Goal: Check status: Check status

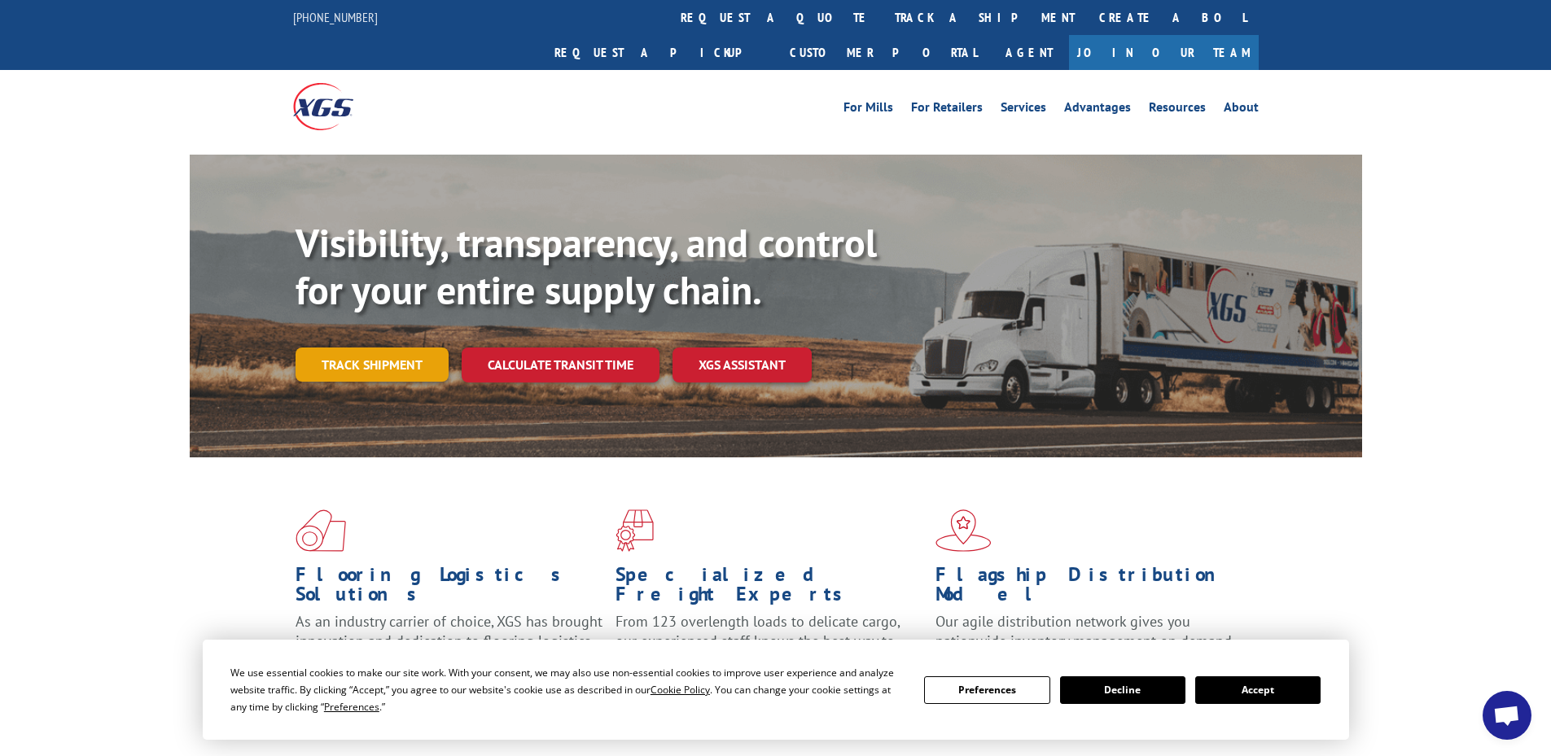
click at [410, 348] on link "Track shipment" at bounding box center [372, 365] width 153 height 34
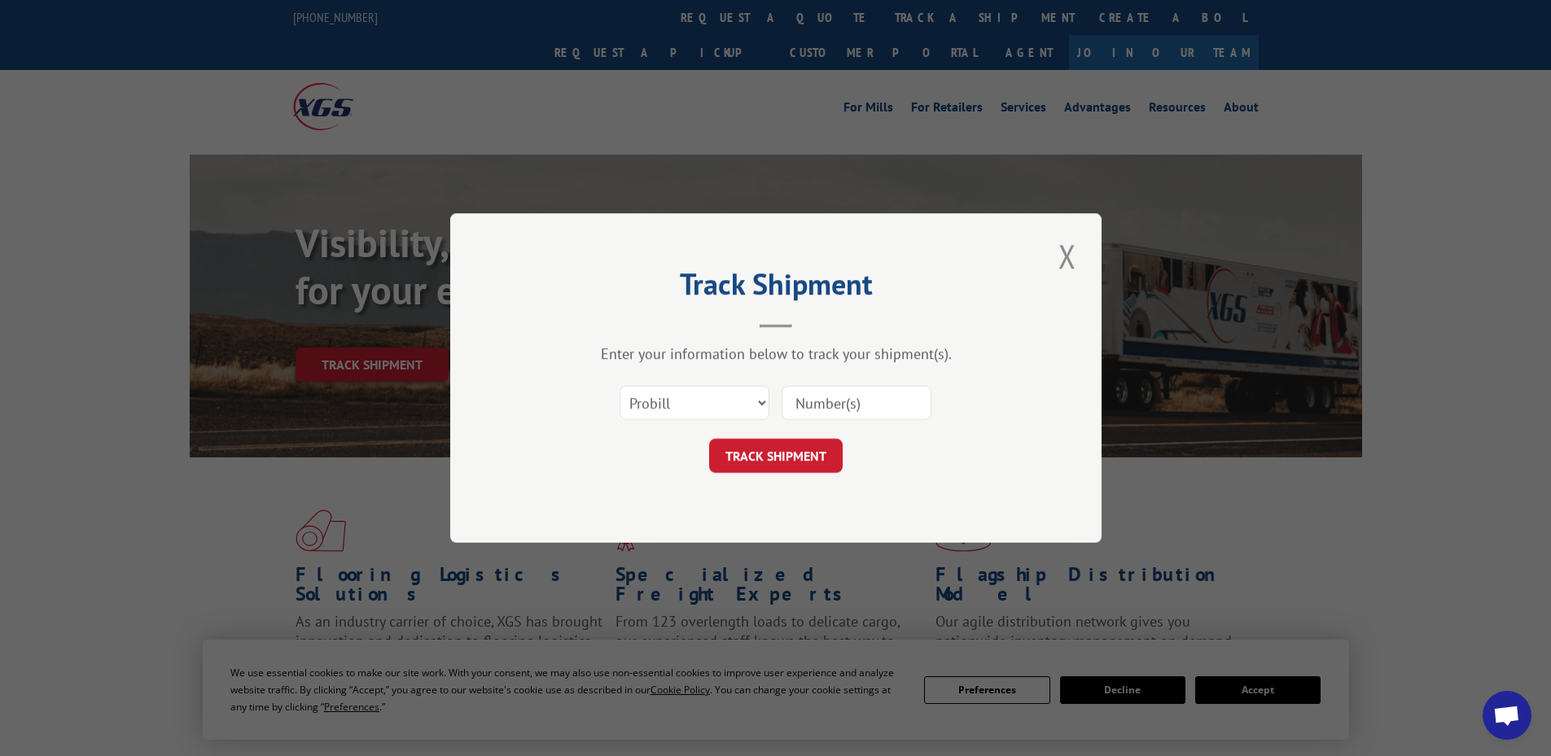
click at [812, 396] on input at bounding box center [857, 403] width 150 height 34
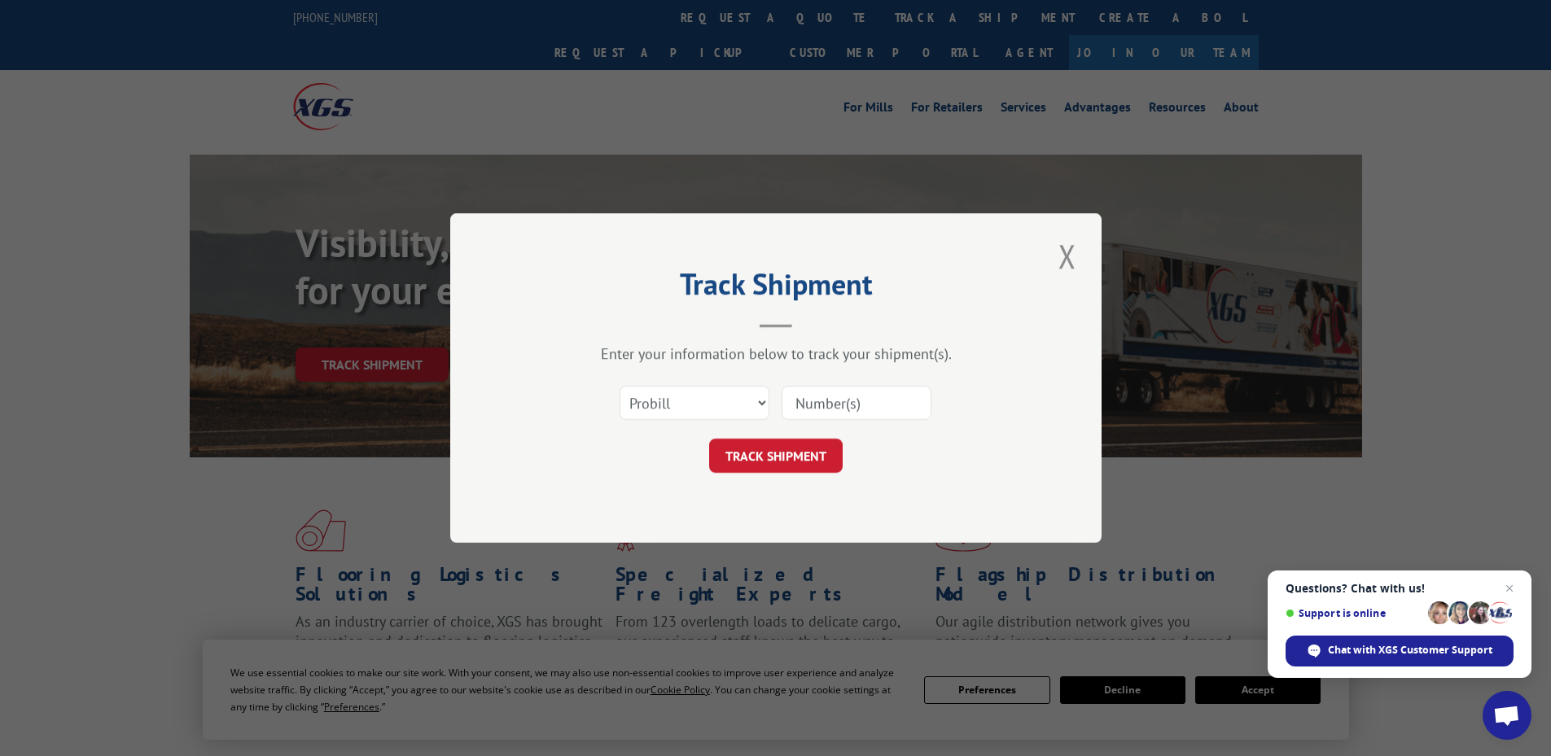
paste input "17514332"
type input "17514332"
click at [826, 460] on button "TRACK SHIPMENT" at bounding box center [776, 456] width 134 height 34
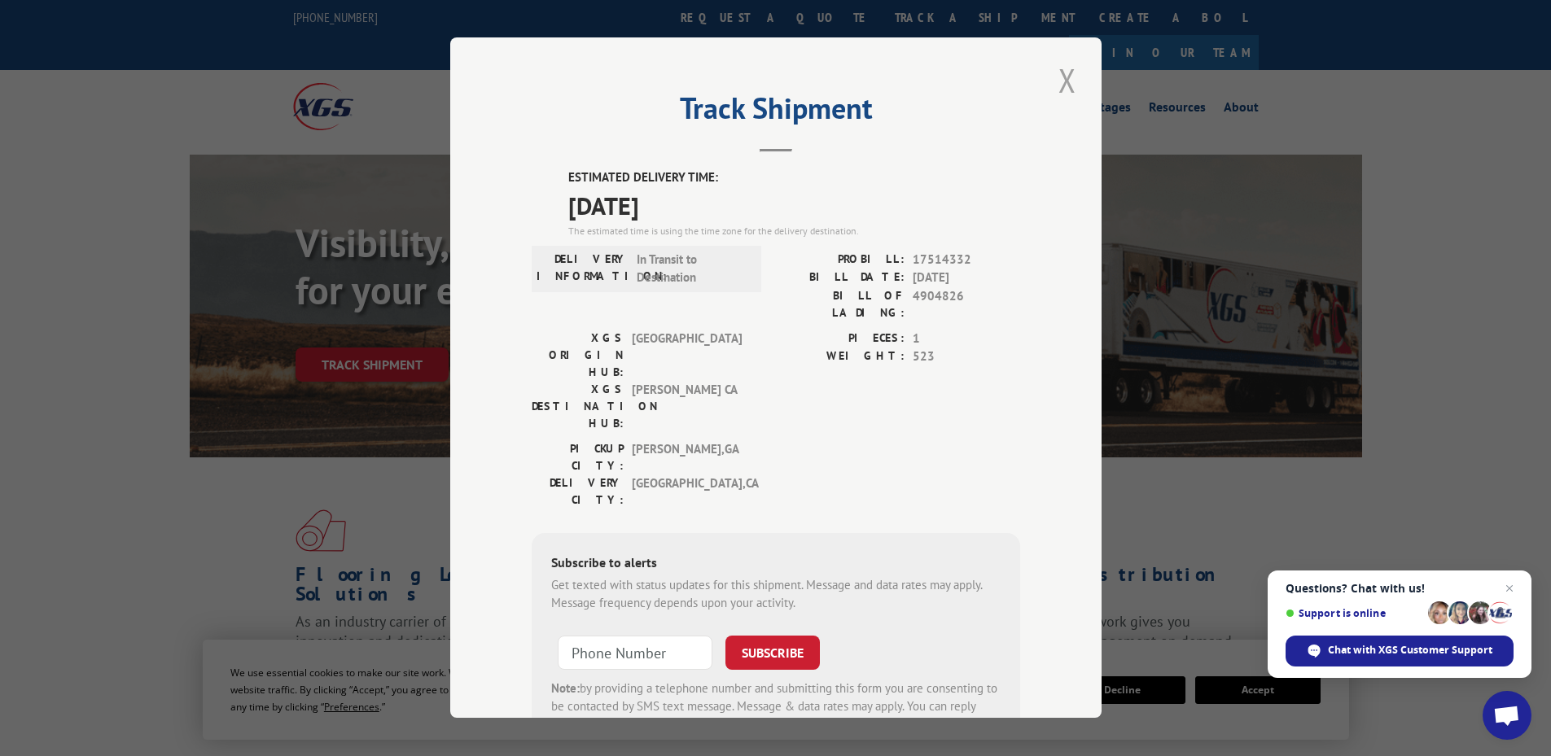
click at [1053, 83] on button "Close modal" at bounding box center [1067, 80] width 28 height 45
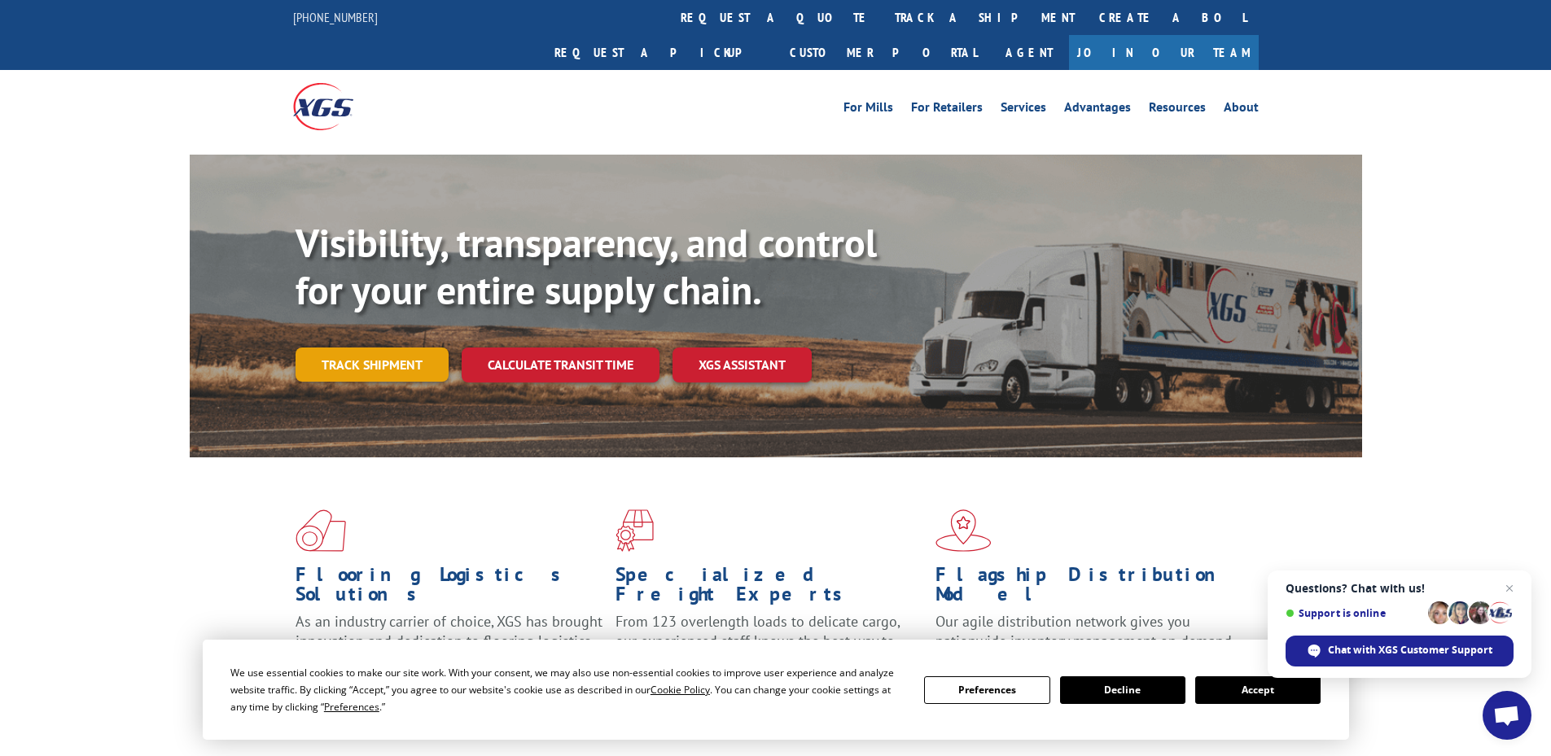
click at [388, 348] on link "Track shipment" at bounding box center [372, 365] width 153 height 34
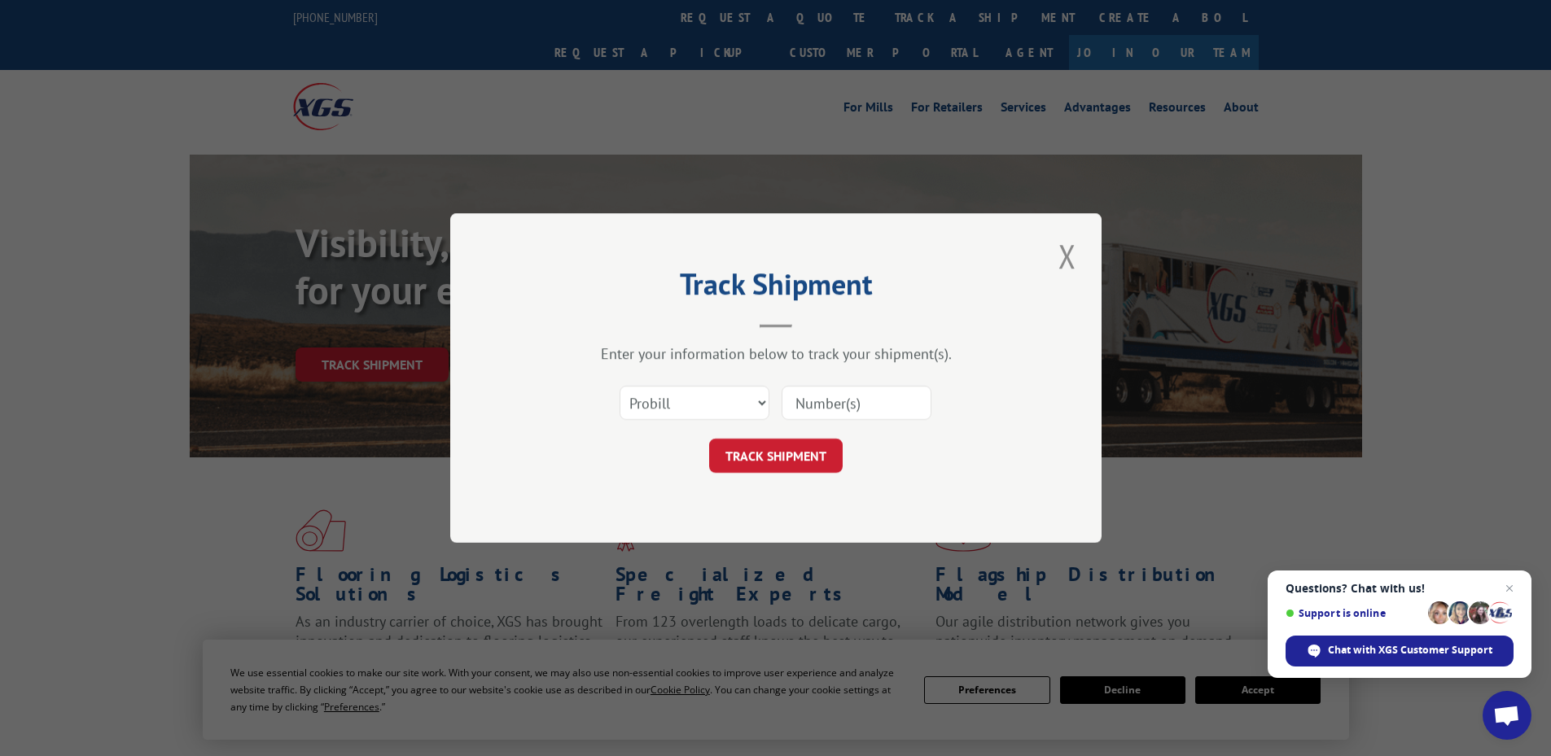
click at [808, 402] on input at bounding box center [857, 403] width 150 height 34
paste input "121255974101"
type input "121255974101"
click at [821, 447] on button "TRACK SHIPMENT" at bounding box center [776, 456] width 134 height 34
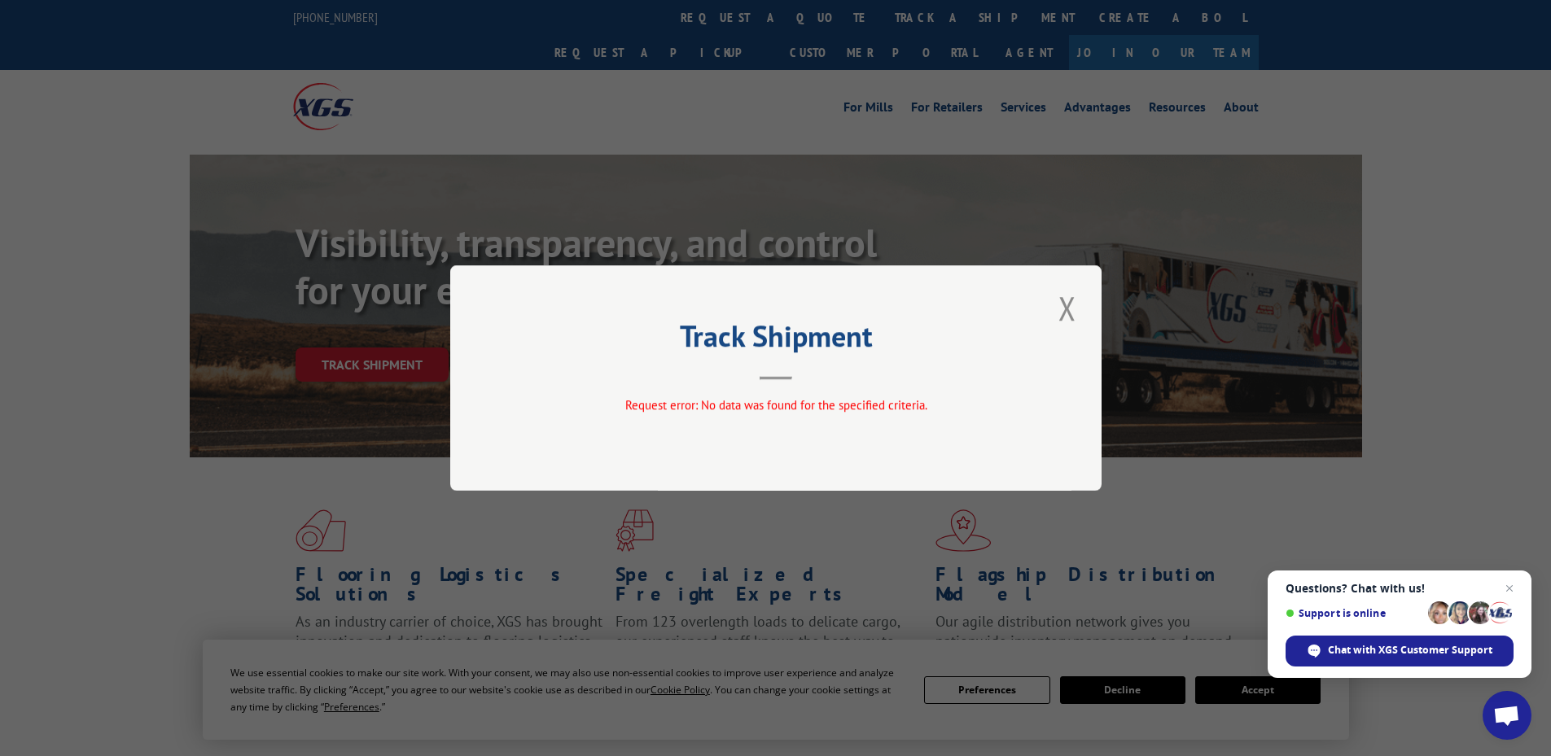
drag, startPoint x: 1381, startPoint y: 94, endPoint x: 1451, endPoint y: 43, distance: 87.0
click at [1382, 93] on div "Track Shipment Request error: No data was found for the specified criteria." at bounding box center [775, 378] width 1551 height 756
click at [1078, 309] on button "Close modal" at bounding box center [1067, 308] width 28 height 45
